Goal: Check status: Check status

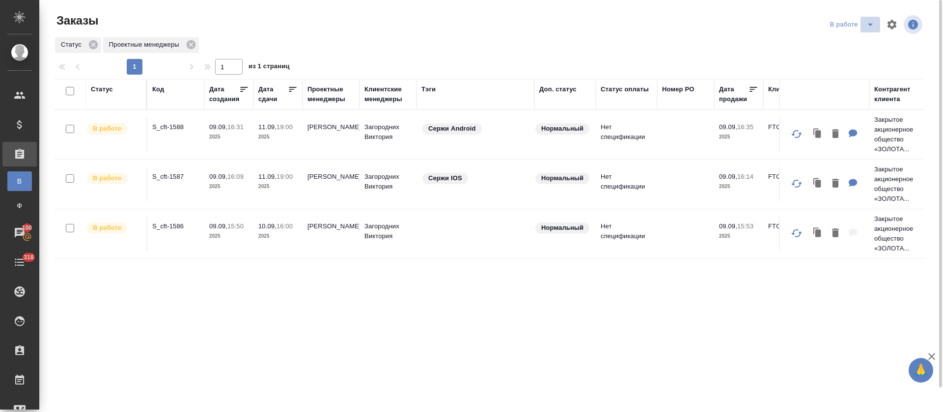
click at [863, 27] on span "split button" at bounding box center [870, 25] width 15 height 12
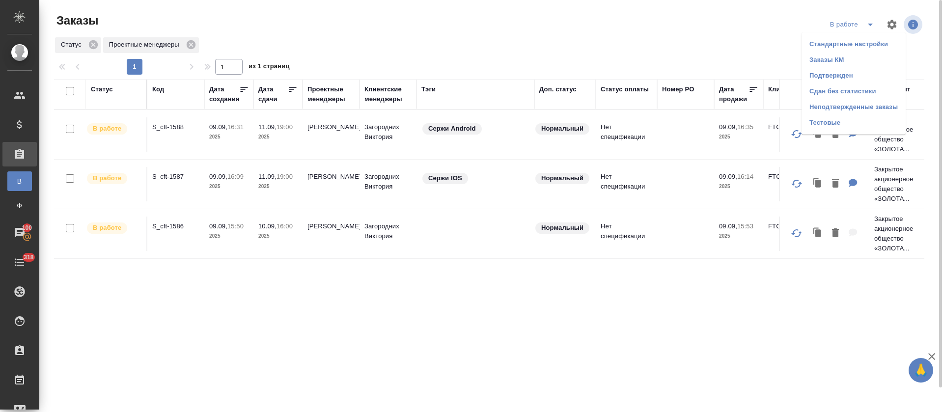
click at [844, 77] on li "Подтвержден" at bounding box center [853, 76] width 104 height 16
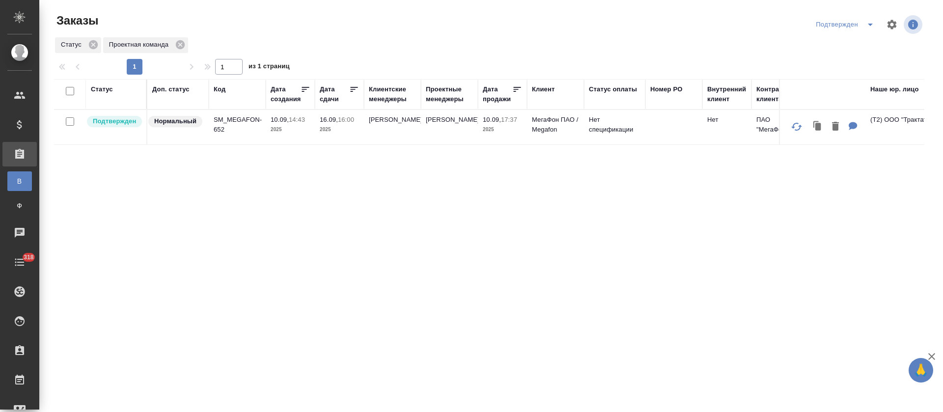
click at [868, 29] on icon "split button" at bounding box center [870, 25] width 12 height 12
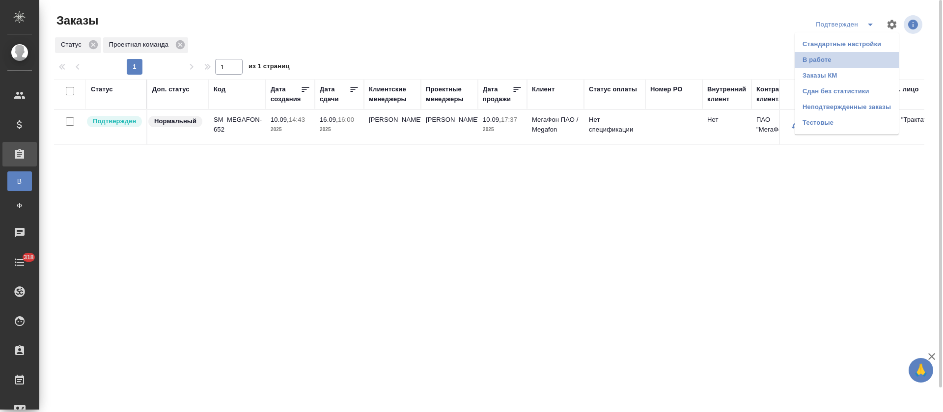
click at [843, 58] on li "В работе" at bounding box center [847, 60] width 104 height 16
